Goal: Transaction & Acquisition: Purchase product/service

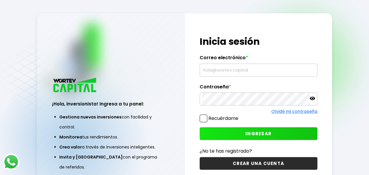
click at [227, 73] on input "text" at bounding box center [258, 70] width 113 height 12
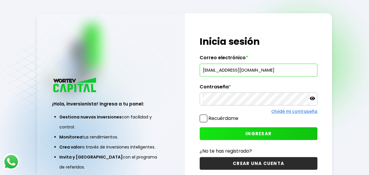
type input "[EMAIL_ADDRESS][DOMAIN_NAME]"
click at [312, 99] on icon at bounding box center [312, 97] width 5 height 5
click at [259, 133] on span "INGRESAR" at bounding box center [259, 133] width 26 height 6
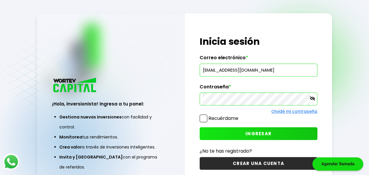
click at [254, 133] on span "INGRESAR" at bounding box center [259, 133] width 26 height 6
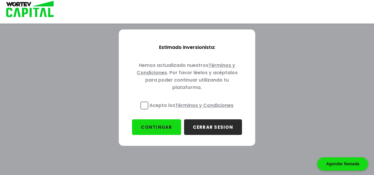
click at [143, 106] on span at bounding box center [144, 105] width 8 height 8
click at [192, 110] on input "Acepto los Términos y Condiciones" at bounding box center [192, 110] width 0 height 0
click at [167, 125] on button "CONTINUAR" at bounding box center [156, 127] width 49 height 16
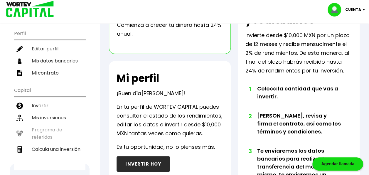
scroll to position [67, 0]
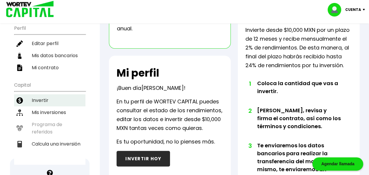
click at [43, 98] on li "Invertir" at bounding box center [49, 100] width 71 height 12
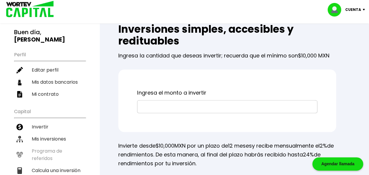
scroll to position [42, 0]
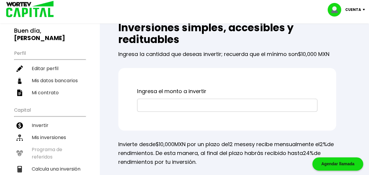
click at [170, 106] on input "text" at bounding box center [227, 105] width 175 height 12
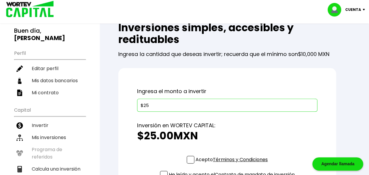
type input "$2"
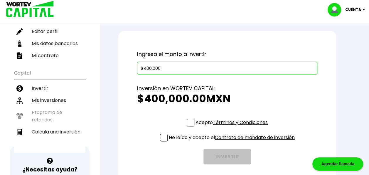
scroll to position [80, 0]
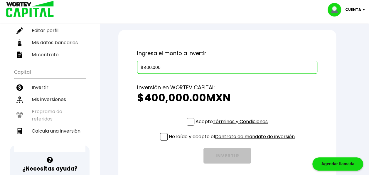
type input "$400,000"
click at [189, 119] on span at bounding box center [191, 122] width 8 height 8
click at [233, 126] on input "Acepto Términos y Condiciones" at bounding box center [233, 126] width 0 height 0
click at [162, 134] on span at bounding box center [164, 137] width 8 height 8
click at [233, 141] on input "He leído y acepto el Contrato de mandato de inversión" at bounding box center [233, 141] width 0 height 0
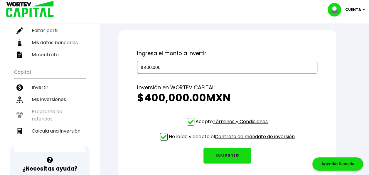
click at [231, 156] on button "INVERTIR" at bounding box center [228, 155] width 48 height 16
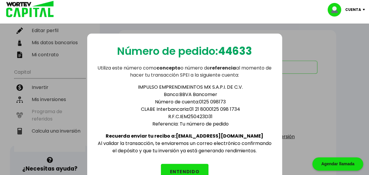
click at [188, 166] on button "ENTENDIDO" at bounding box center [185, 171] width 48 height 16
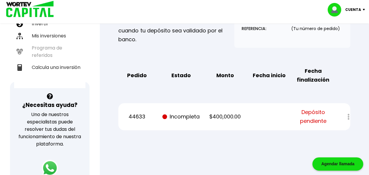
scroll to position [145, 0]
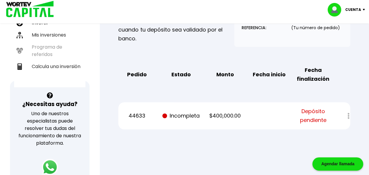
click at [348, 115] on div at bounding box center [344, 115] width 11 height 13
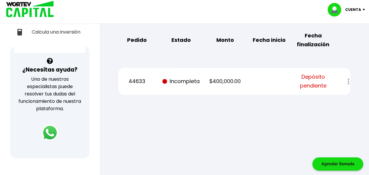
scroll to position [173, 0]
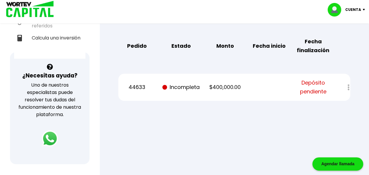
click at [349, 85] on div at bounding box center [344, 87] width 11 height 13
click at [63, 32] on li "Calcula una inversión" at bounding box center [49, 38] width 71 height 12
select select "1"
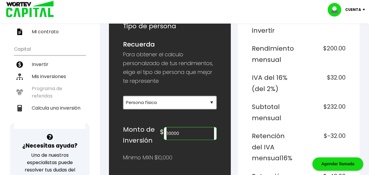
scroll to position [103, 0]
click at [191, 130] on input "10000" at bounding box center [191, 133] width 48 height 12
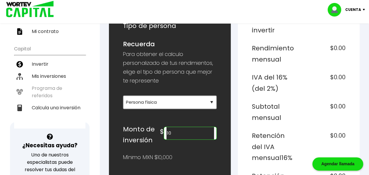
type input "1"
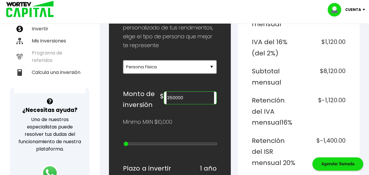
scroll to position [137, 0]
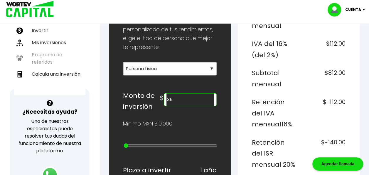
type input "3"
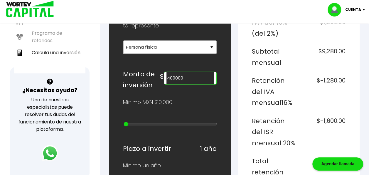
scroll to position [157, 0]
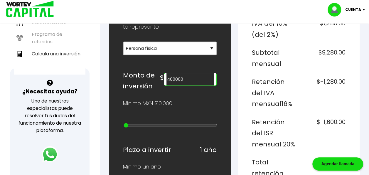
click at [268, 57] on h6 "Subtotal mensual" at bounding box center [274, 58] width 44 height 22
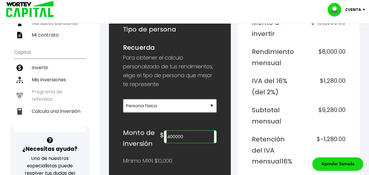
scroll to position [111, 0]
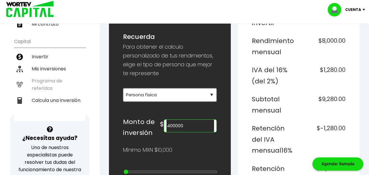
click at [201, 123] on input "400000" at bounding box center [191, 125] width 48 height 12
type input "4"
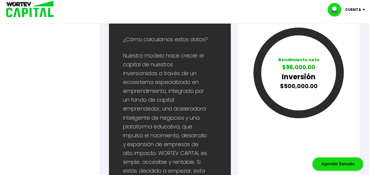
scroll to position [440, 0]
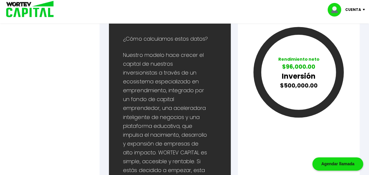
type input "500000"
click at [363, 10] on img at bounding box center [365, 10] width 8 height 2
click at [348, 38] on li "Cerrar sesión" at bounding box center [347, 39] width 47 height 12
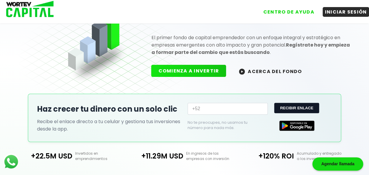
scroll to position [202, 0]
